Goal: Information Seeking & Learning: Learn about a topic

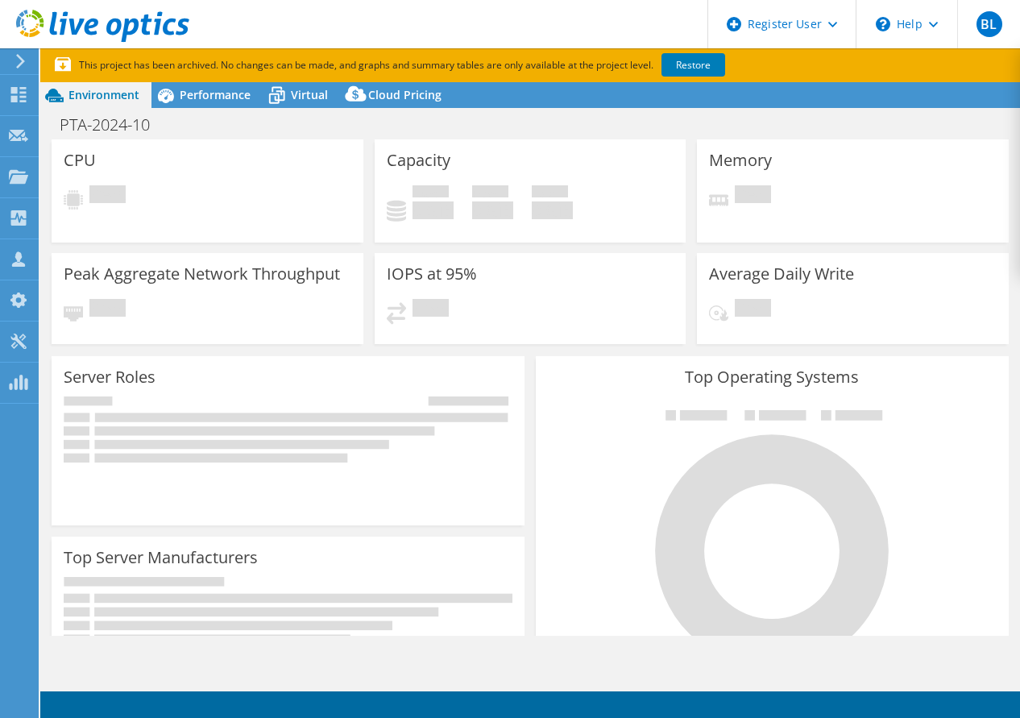
select select "USD"
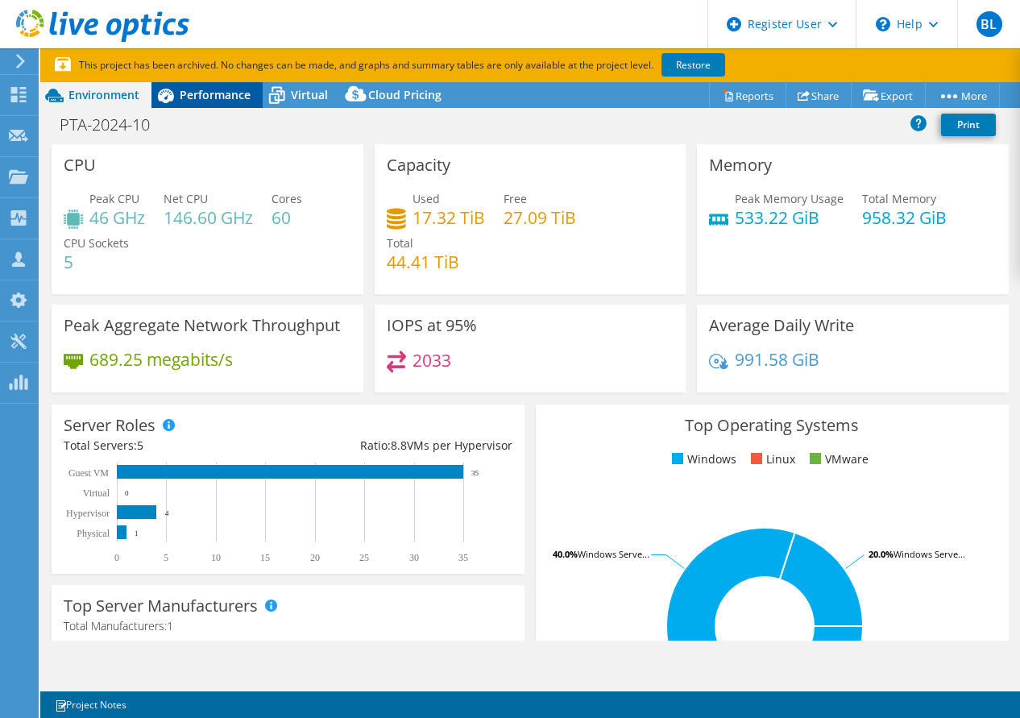
click at [201, 91] on span "Performance" at bounding box center [215, 94] width 71 height 15
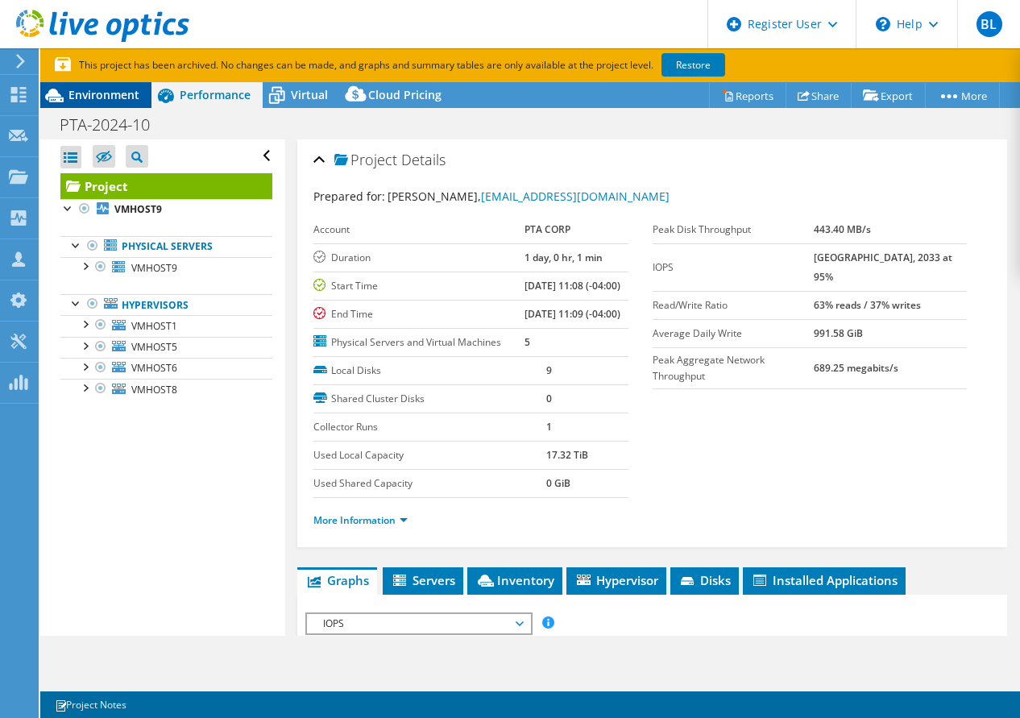
click at [130, 93] on span "Environment" at bounding box center [103, 94] width 71 height 15
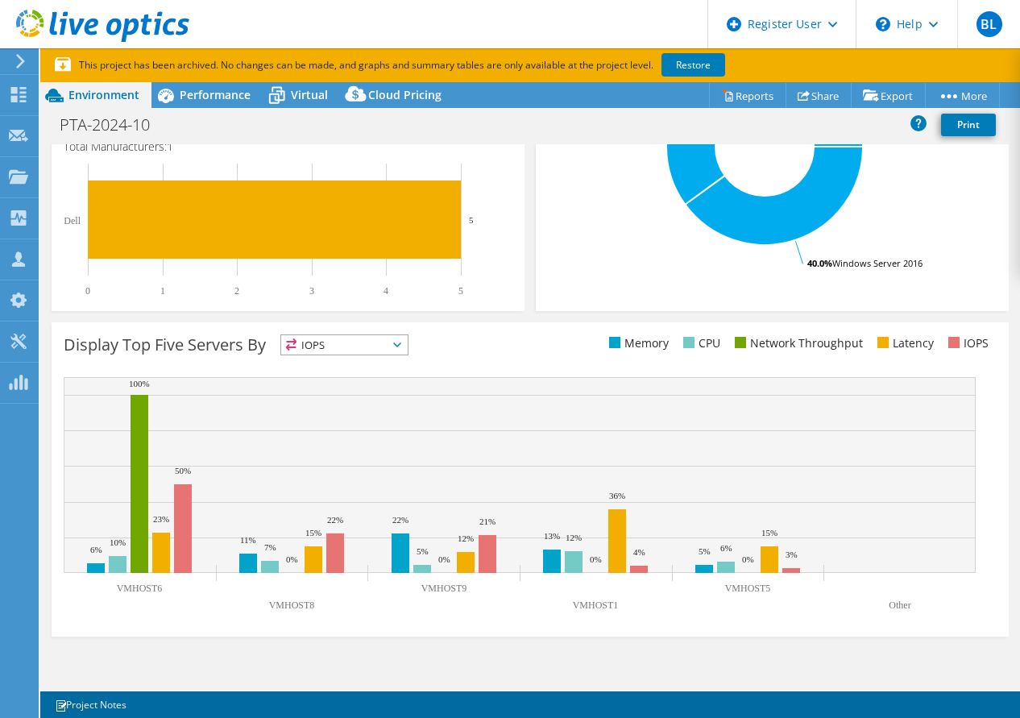
scroll to position [487, 0]
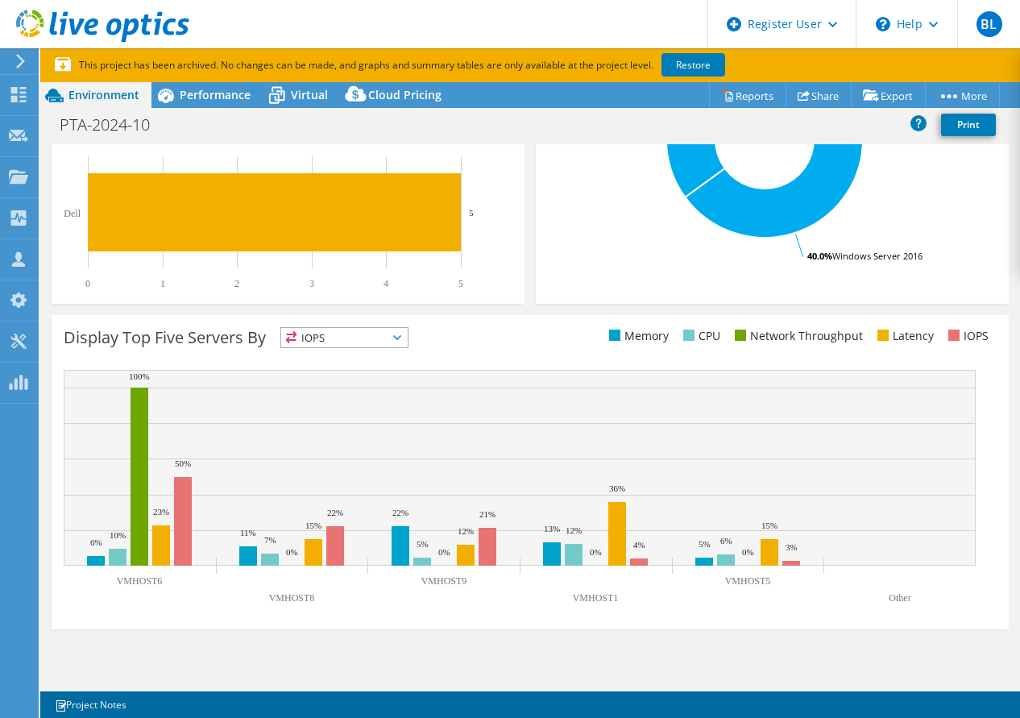
click at [969, 341] on li "IOPS" at bounding box center [966, 336] width 44 height 18
click at [309, 334] on span "IOPS" at bounding box center [344, 337] width 126 height 19
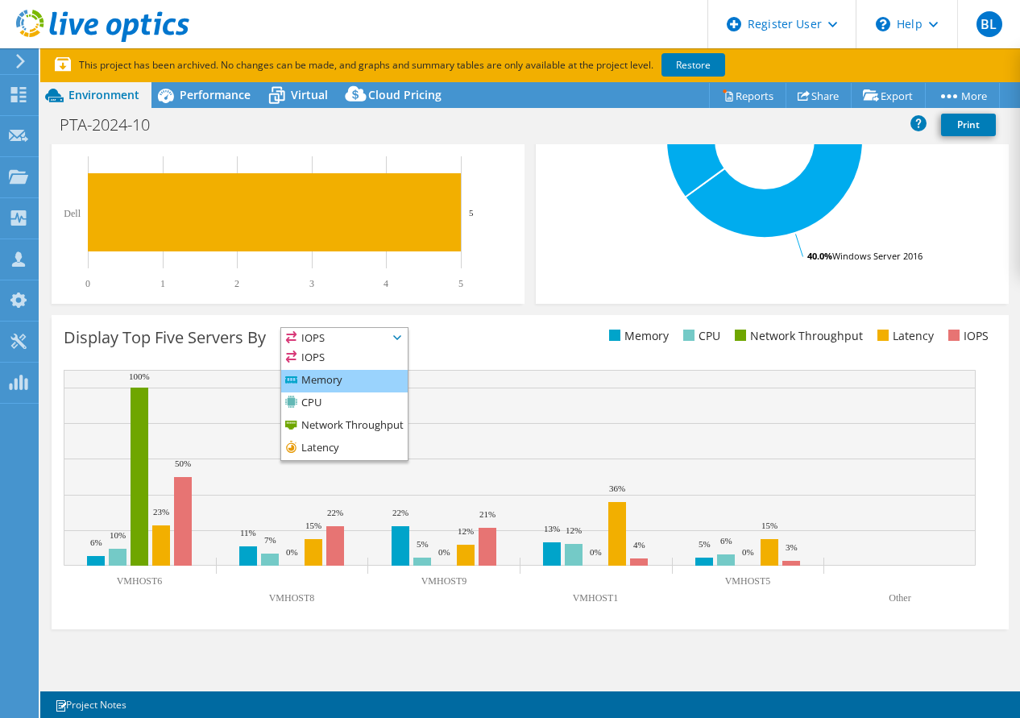
click at [309, 378] on li "Memory" at bounding box center [344, 381] width 126 height 23
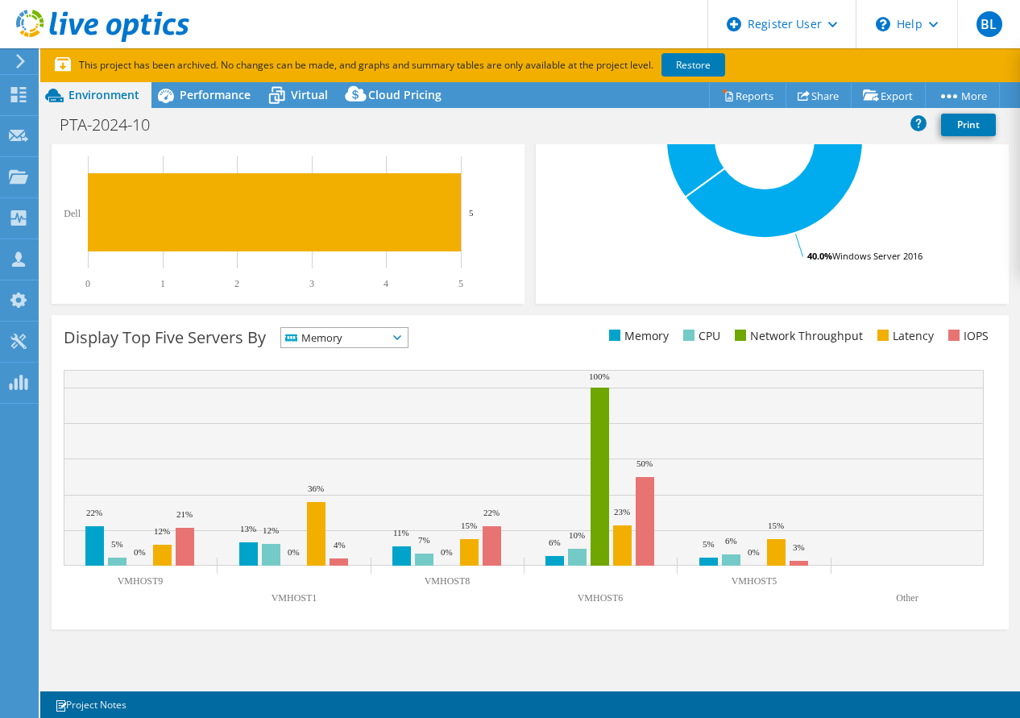
click at [349, 331] on span "Memory" at bounding box center [334, 337] width 106 height 19
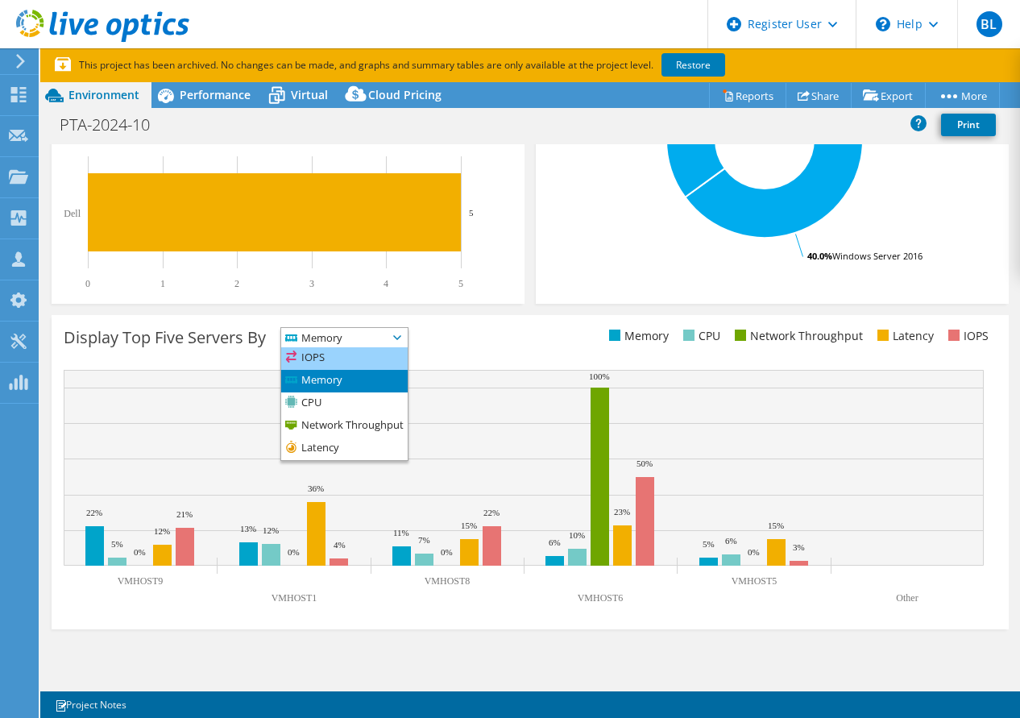
click at [338, 360] on li "IOPS" at bounding box center [344, 358] width 126 height 23
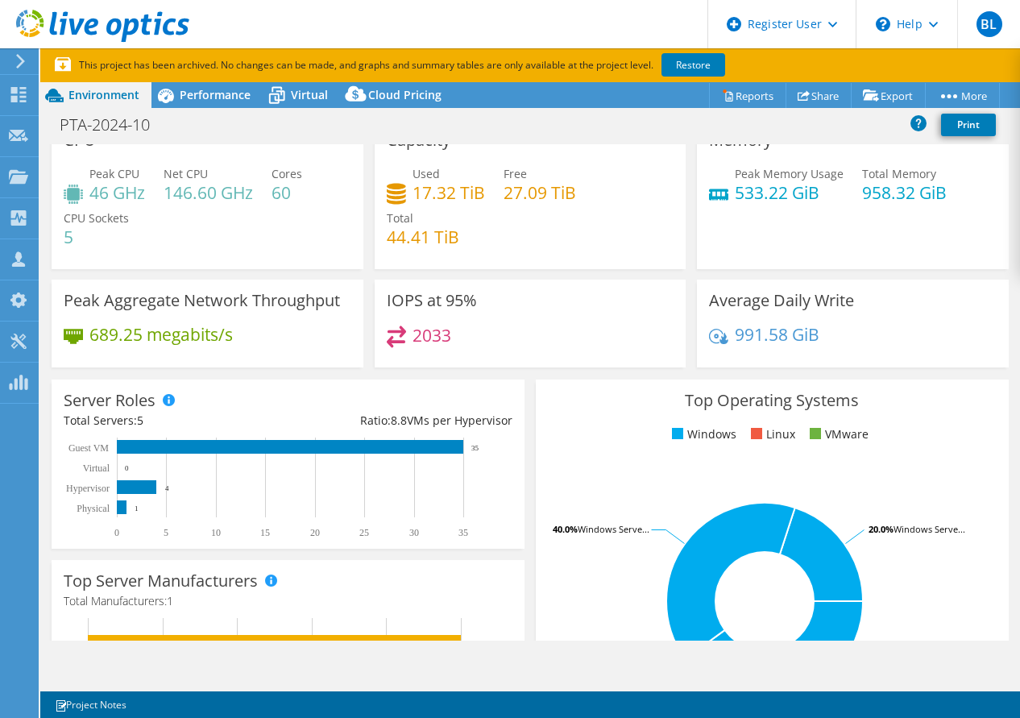
scroll to position [0, 0]
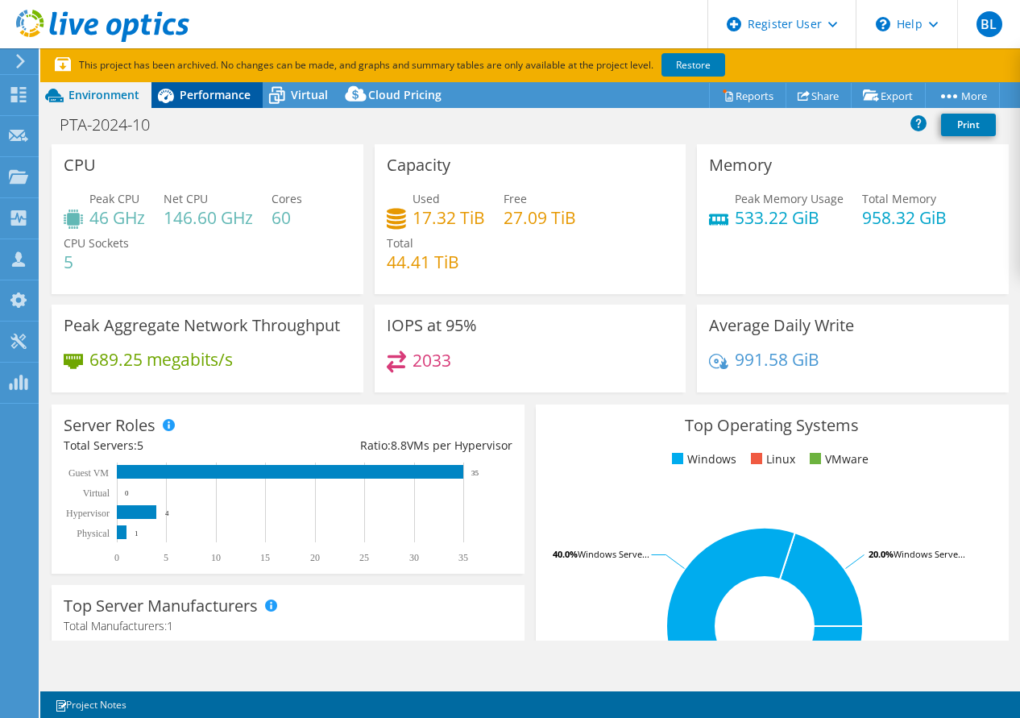
click at [190, 94] on span "Performance" at bounding box center [215, 94] width 71 height 15
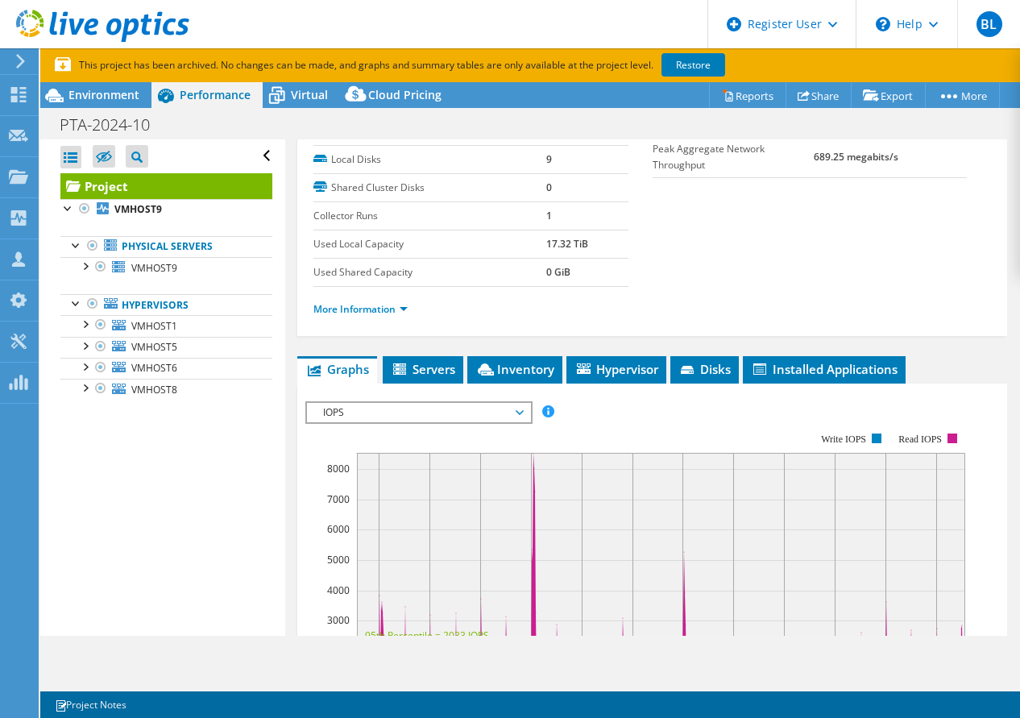
scroll to position [322, 0]
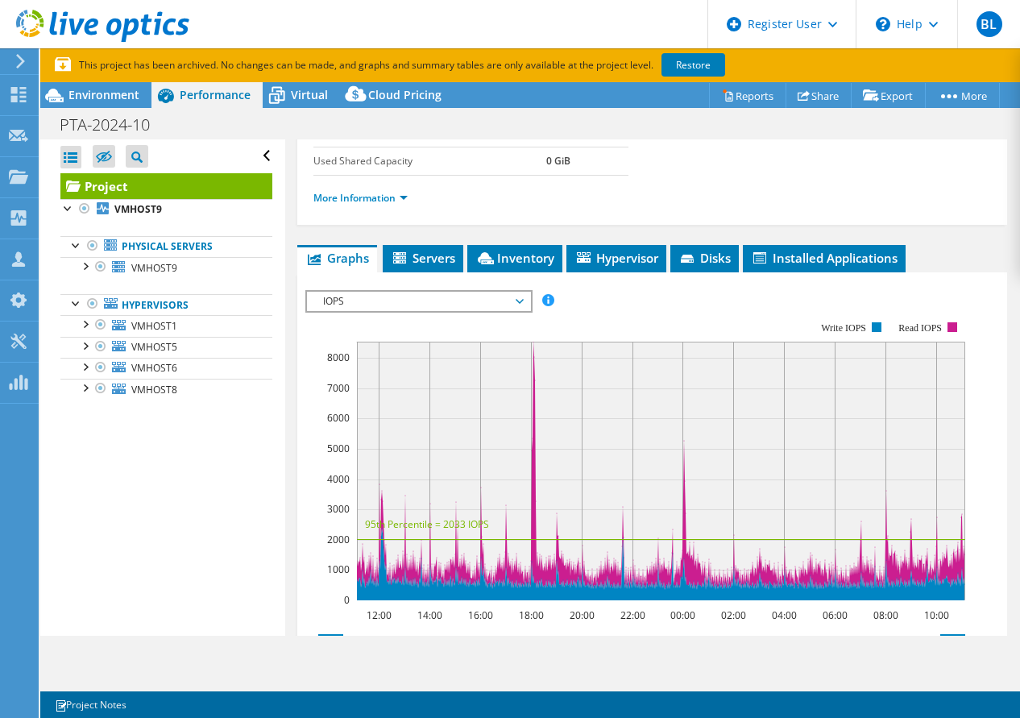
click at [438, 311] on span "IOPS" at bounding box center [418, 301] width 207 height 19
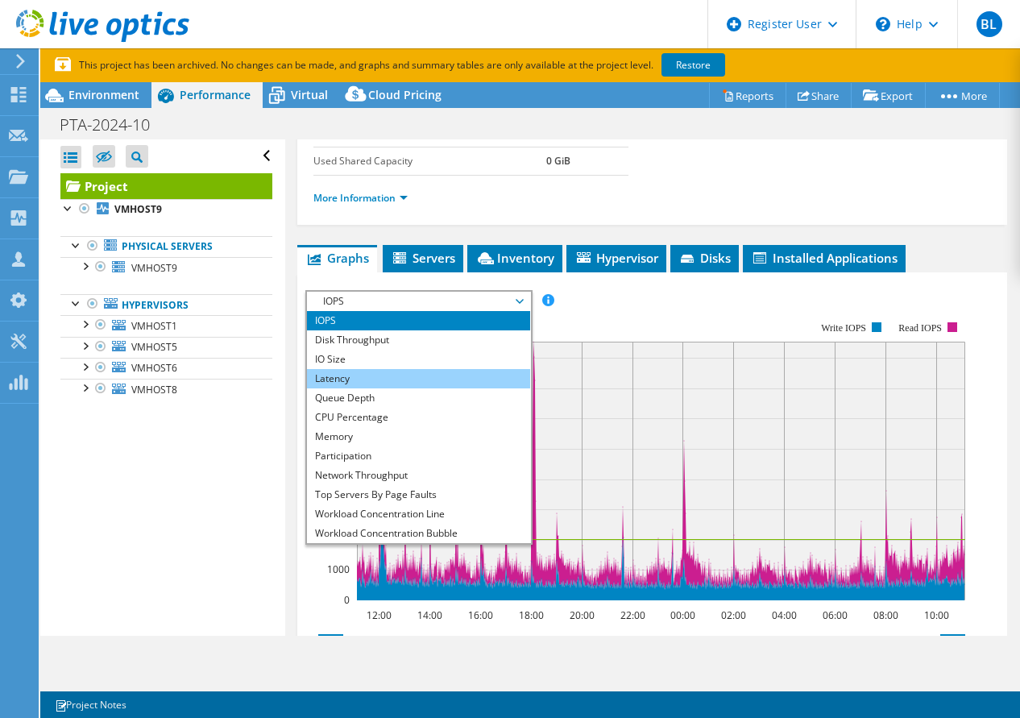
click at [381, 388] on li "Latency" at bounding box center [418, 378] width 223 height 19
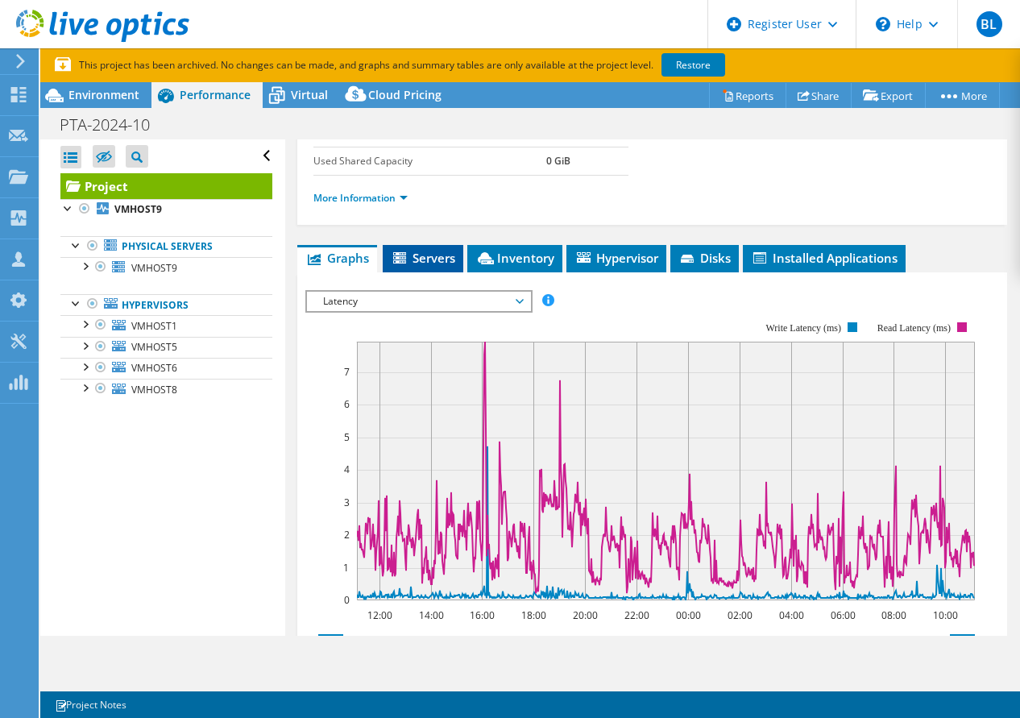
click at [430, 272] on li "Servers" at bounding box center [423, 258] width 81 height 27
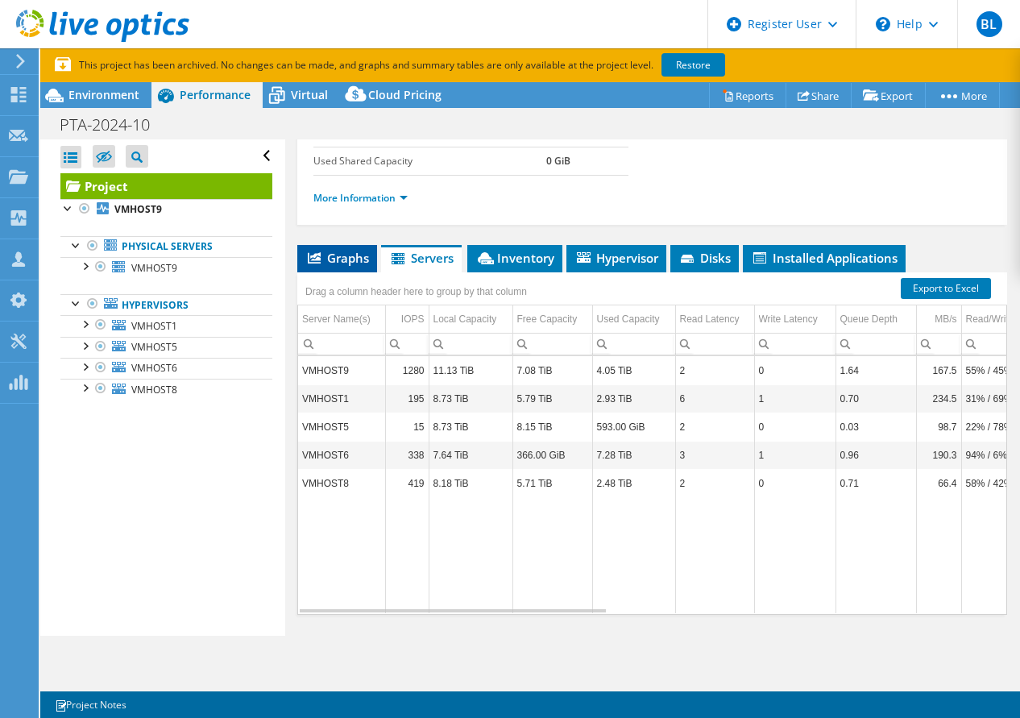
click at [329, 272] on li "Graphs" at bounding box center [337, 258] width 80 height 27
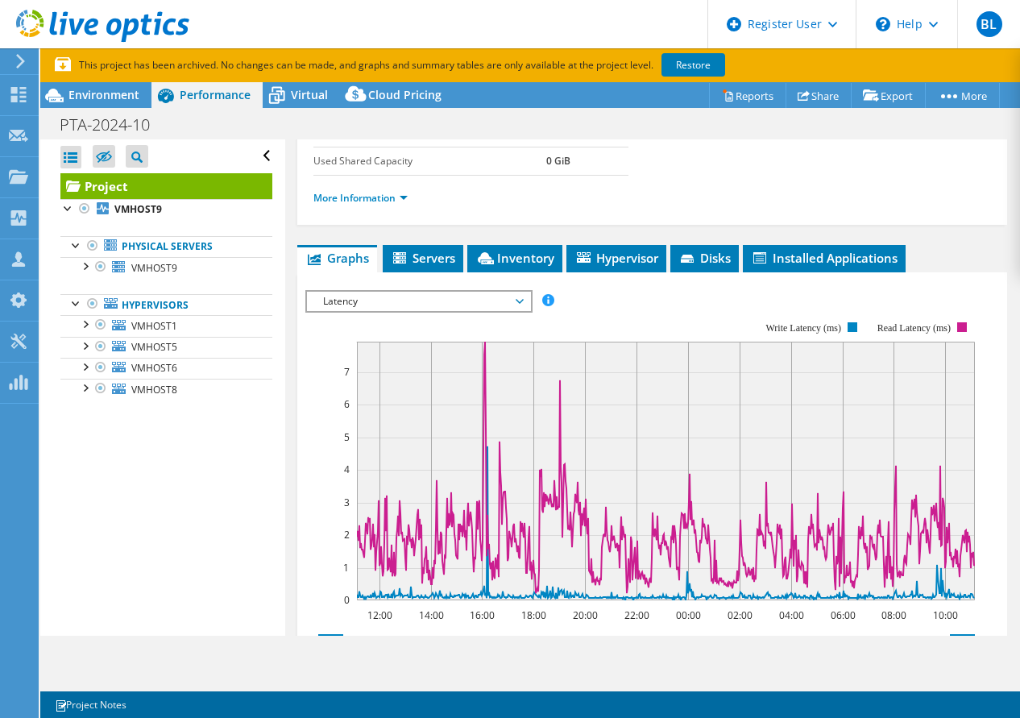
click at [425, 311] on span "Latency" at bounding box center [418, 301] width 207 height 19
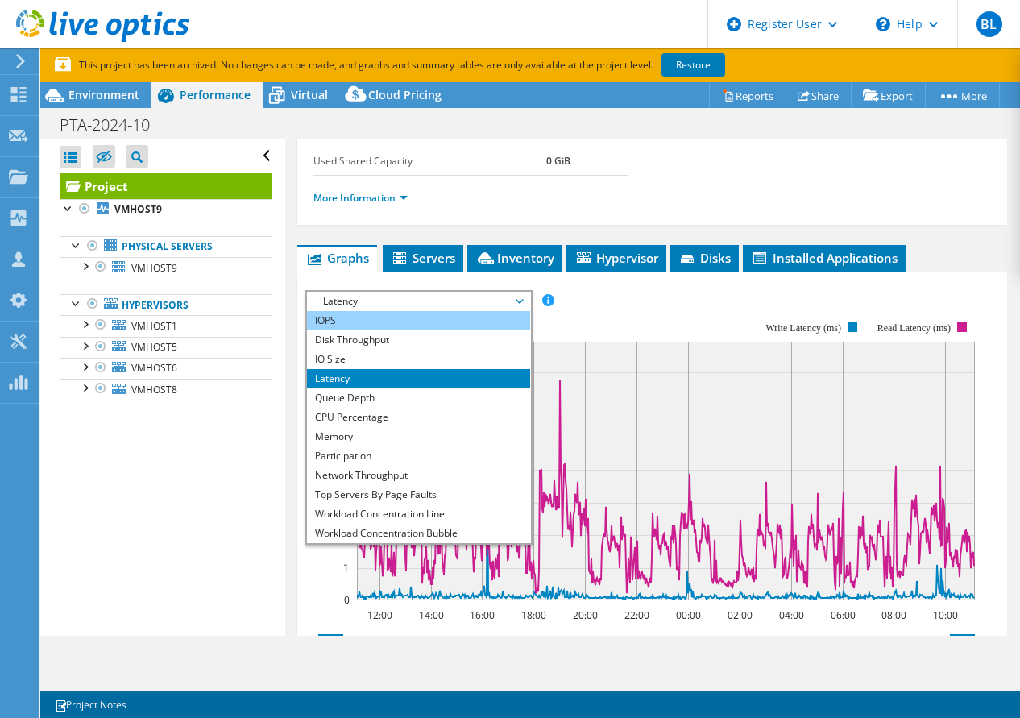
click at [414, 330] on li "IOPS" at bounding box center [418, 320] width 223 height 19
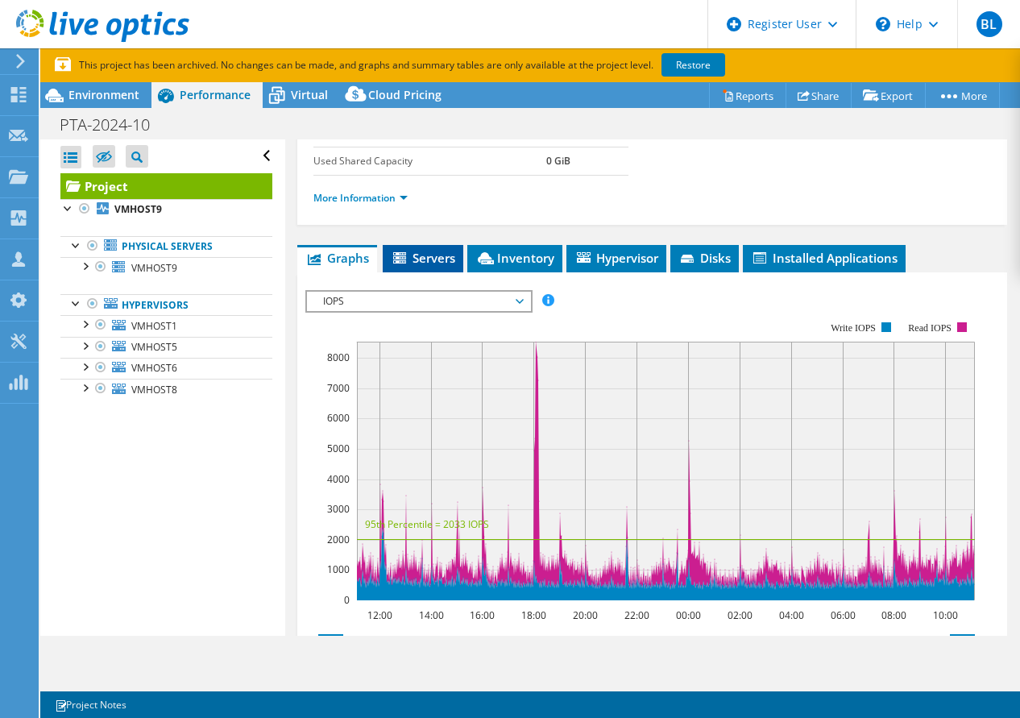
click at [434, 266] on span "Servers" at bounding box center [423, 258] width 64 height 16
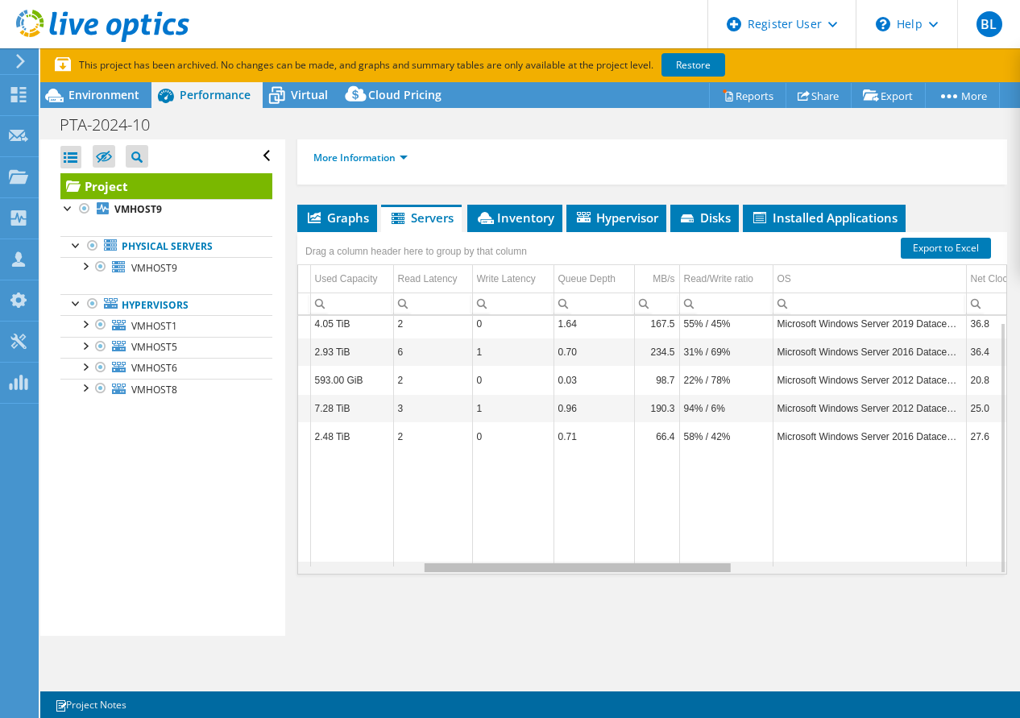
scroll to position [0, 0]
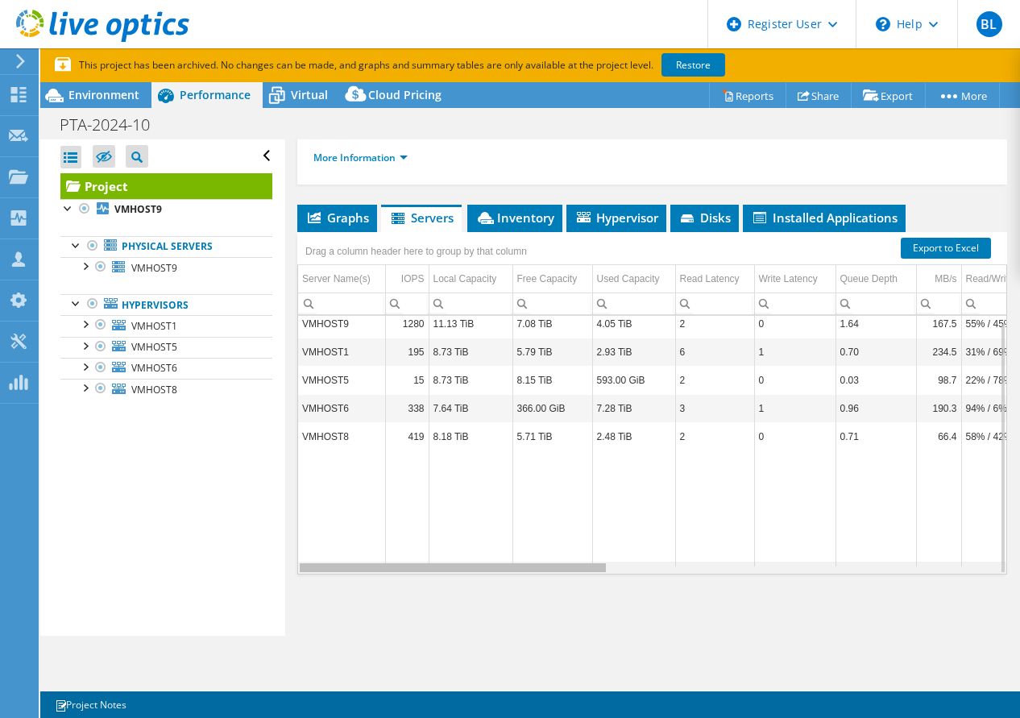
drag, startPoint x: 475, startPoint y: 573, endPoint x: 431, endPoint y: 552, distance: 49.0
click at [431, 552] on body "BL Dell User Bradley Lomax [EMAIL_ADDRESS][PERSON_NAME][DOMAIN_NAME] Dell My Pr…" at bounding box center [510, 359] width 1020 height 718
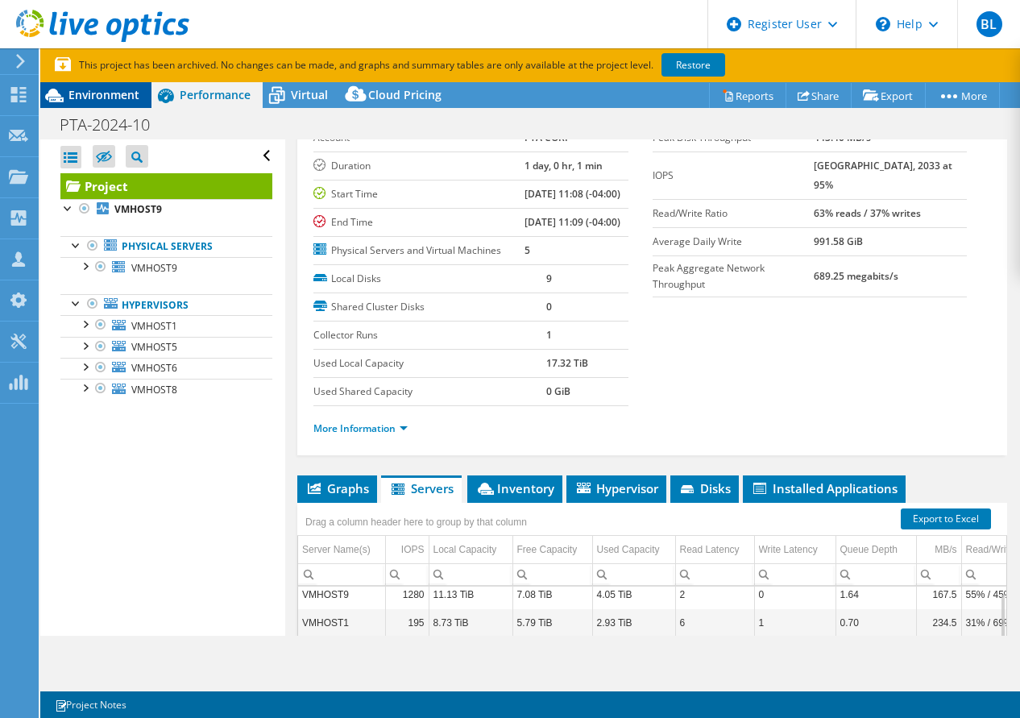
click at [125, 98] on span "Environment" at bounding box center [103, 94] width 71 height 15
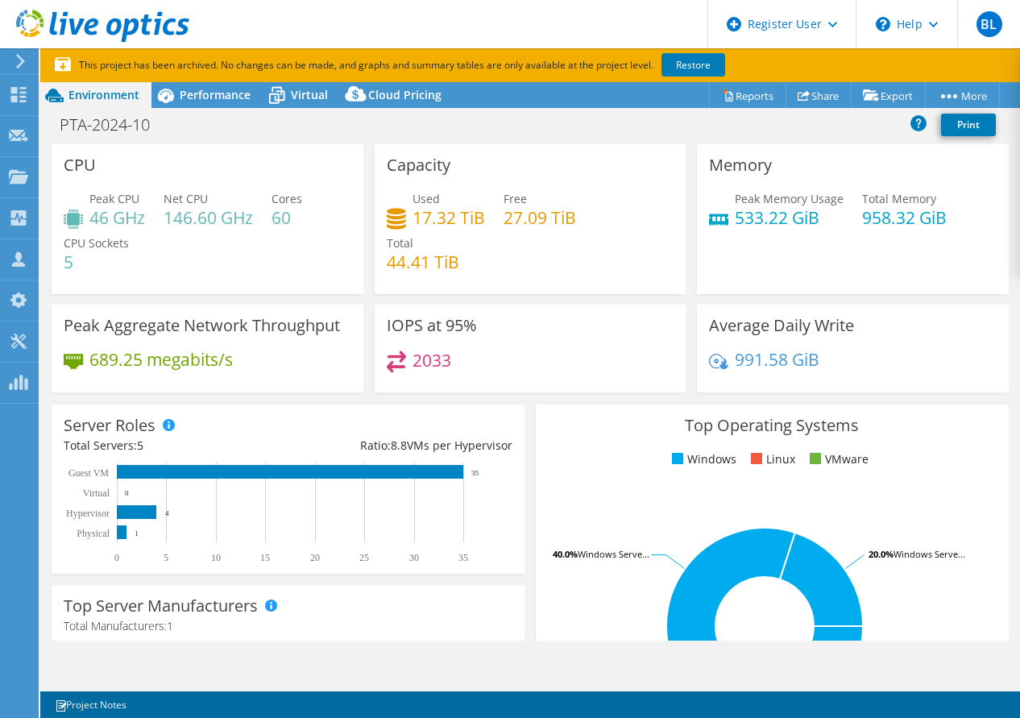
scroll to position [4, 0]
